Goal: Task Accomplishment & Management: Complete application form

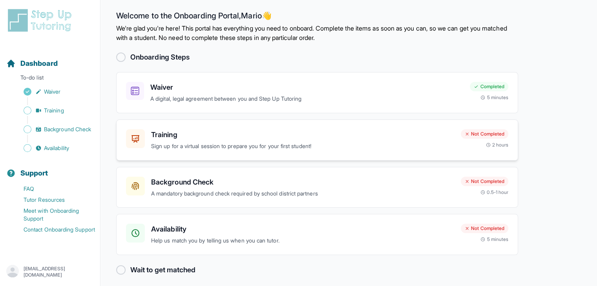
scroll to position [9, 0]
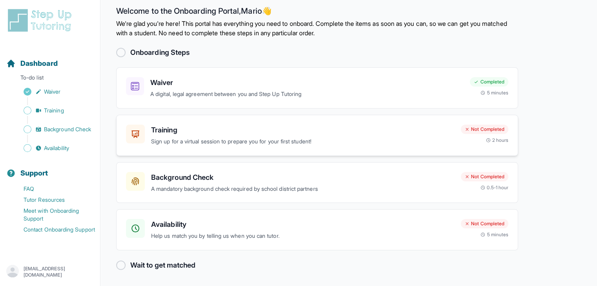
click at [224, 145] on p "Sign up for a virtual session to prepare you for your first student!" at bounding box center [302, 141] width 303 height 9
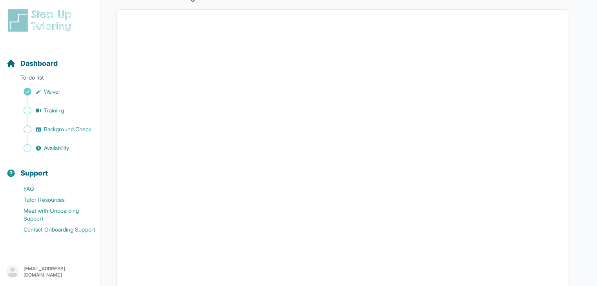
scroll to position [144, 0]
click at [51, 111] on span "Training" at bounding box center [54, 111] width 20 height 8
click at [74, 128] on span "Background Check" at bounding box center [67, 130] width 47 height 8
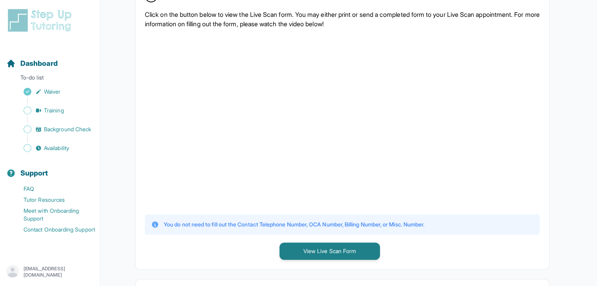
scroll to position [181, 0]
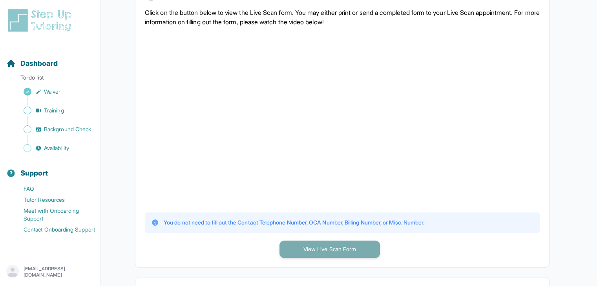
click at [348, 242] on button "View Live Scan Form" at bounding box center [329, 249] width 100 height 17
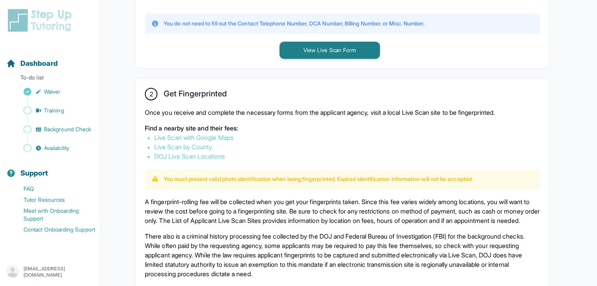
scroll to position [381, 0]
click at [221, 138] on link "Live Scan with Google Maps" at bounding box center [193, 137] width 79 height 8
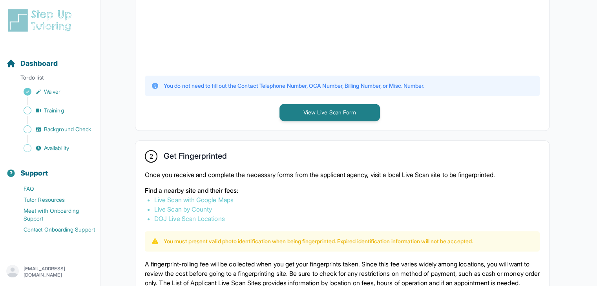
scroll to position [315, 0]
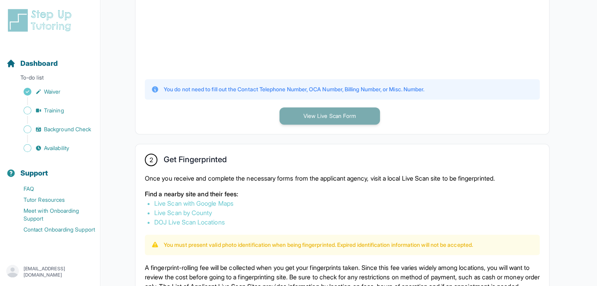
click at [308, 122] on button "View Live Scan Form" at bounding box center [329, 115] width 100 height 17
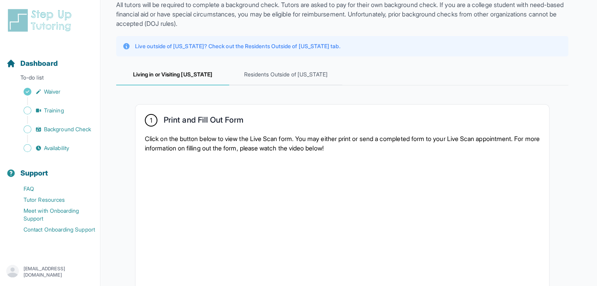
scroll to position [0, 0]
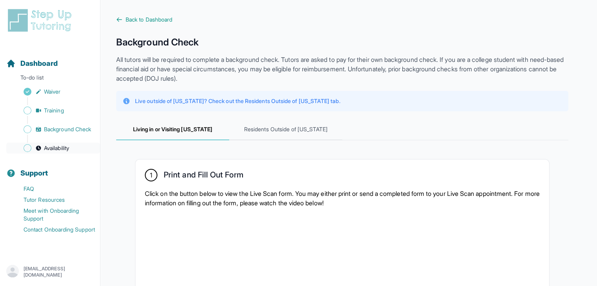
click at [60, 149] on span "Availability" at bounding box center [56, 148] width 25 height 8
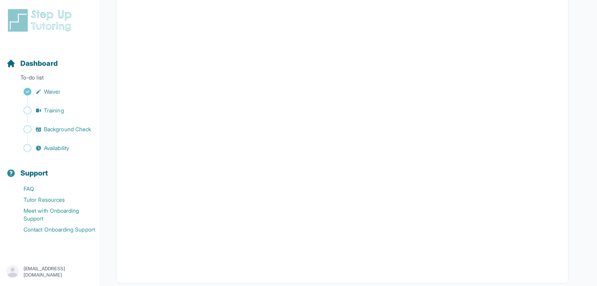
scroll to position [169, 0]
